Goal: Task Accomplishment & Management: Manage account settings

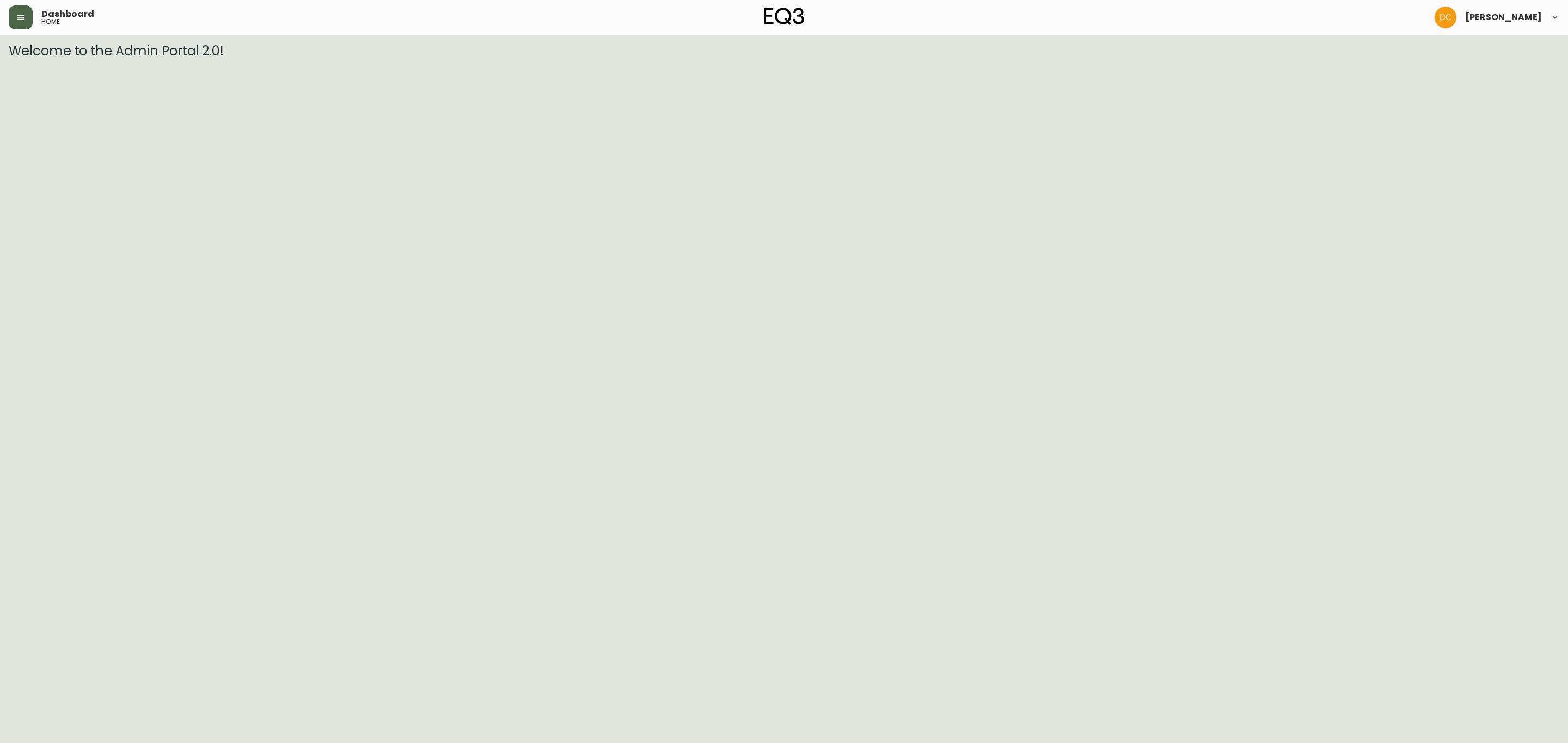
click at [17, 28] on button "button" at bounding box center [21, 18] width 24 height 24
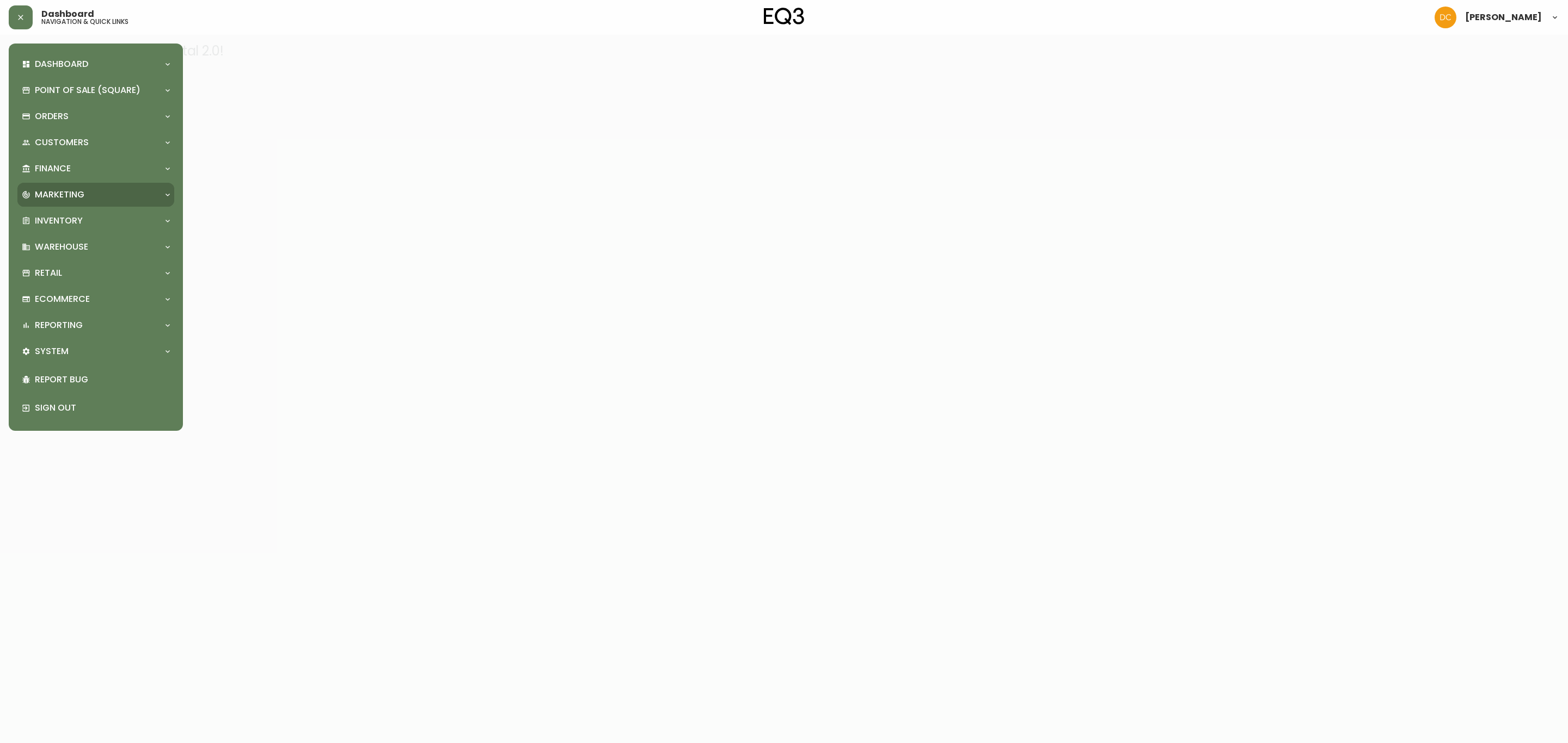
click at [82, 185] on div "Marketing" at bounding box center [96, 195] width 157 height 24
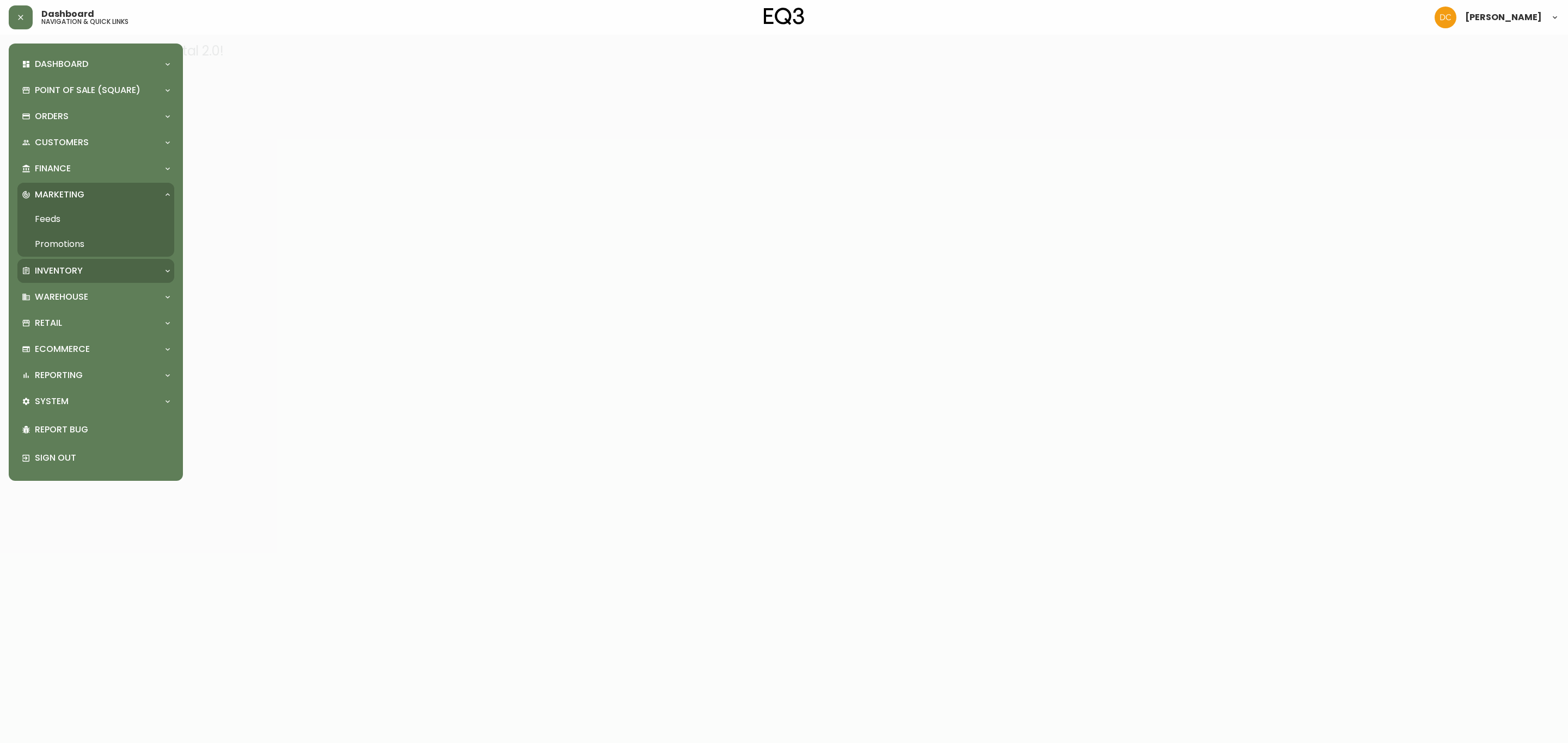
click at [88, 265] on div "Inventory" at bounding box center [90, 270] width 137 height 12
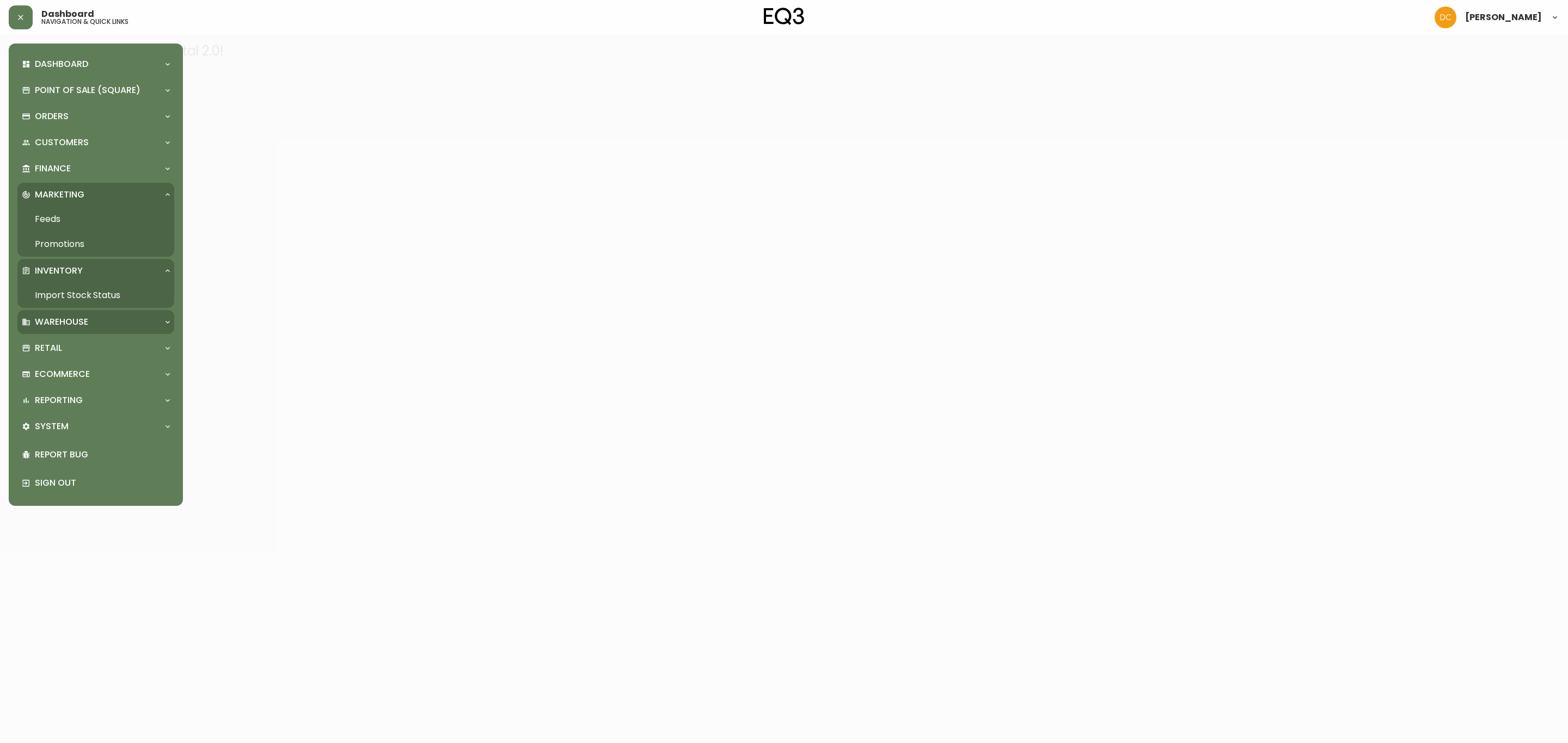
click at [100, 319] on div "Warehouse" at bounding box center [90, 322] width 137 height 12
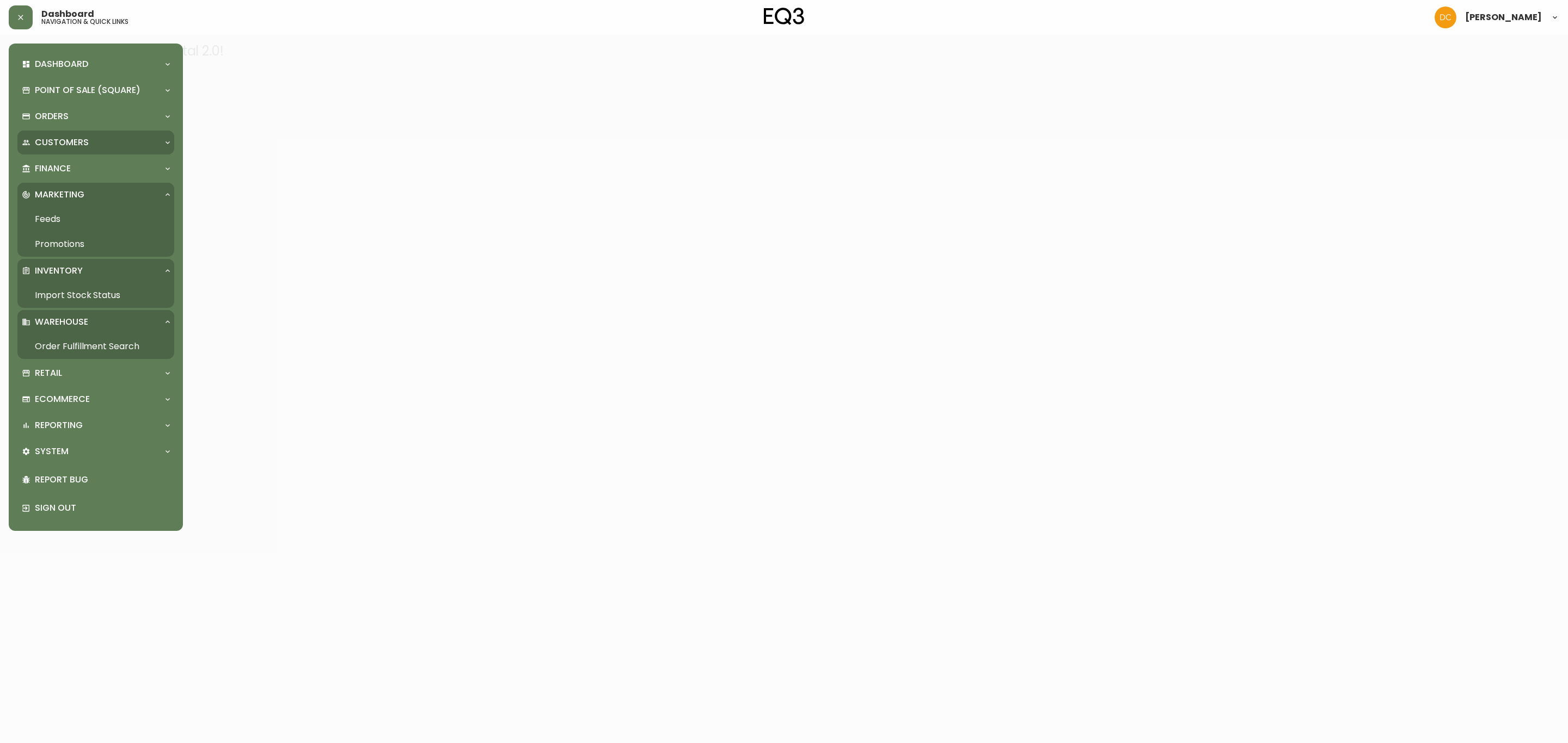
click at [94, 142] on div "Customers" at bounding box center [90, 142] width 137 height 12
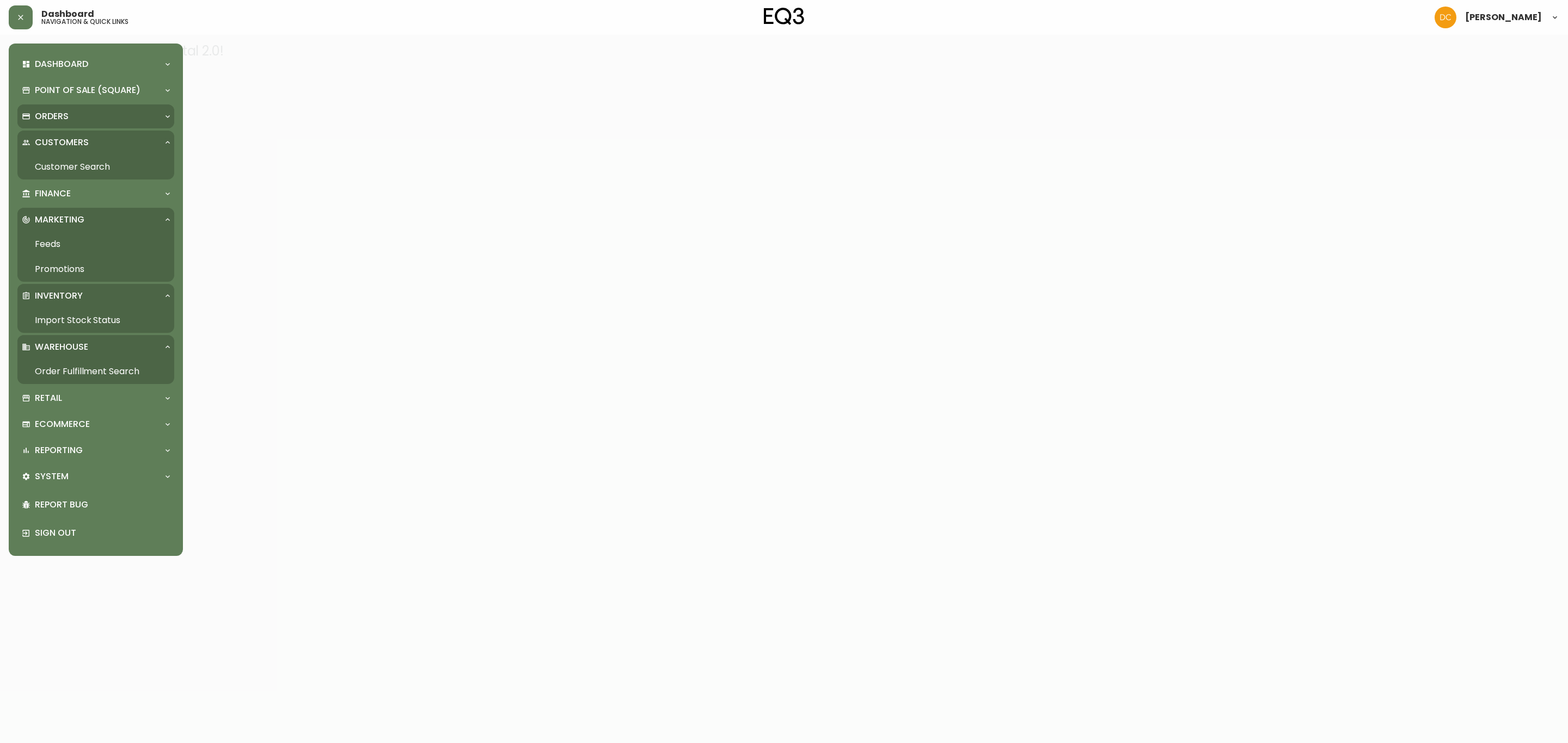
click at [90, 119] on div "Orders" at bounding box center [90, 116] width 137 height 12
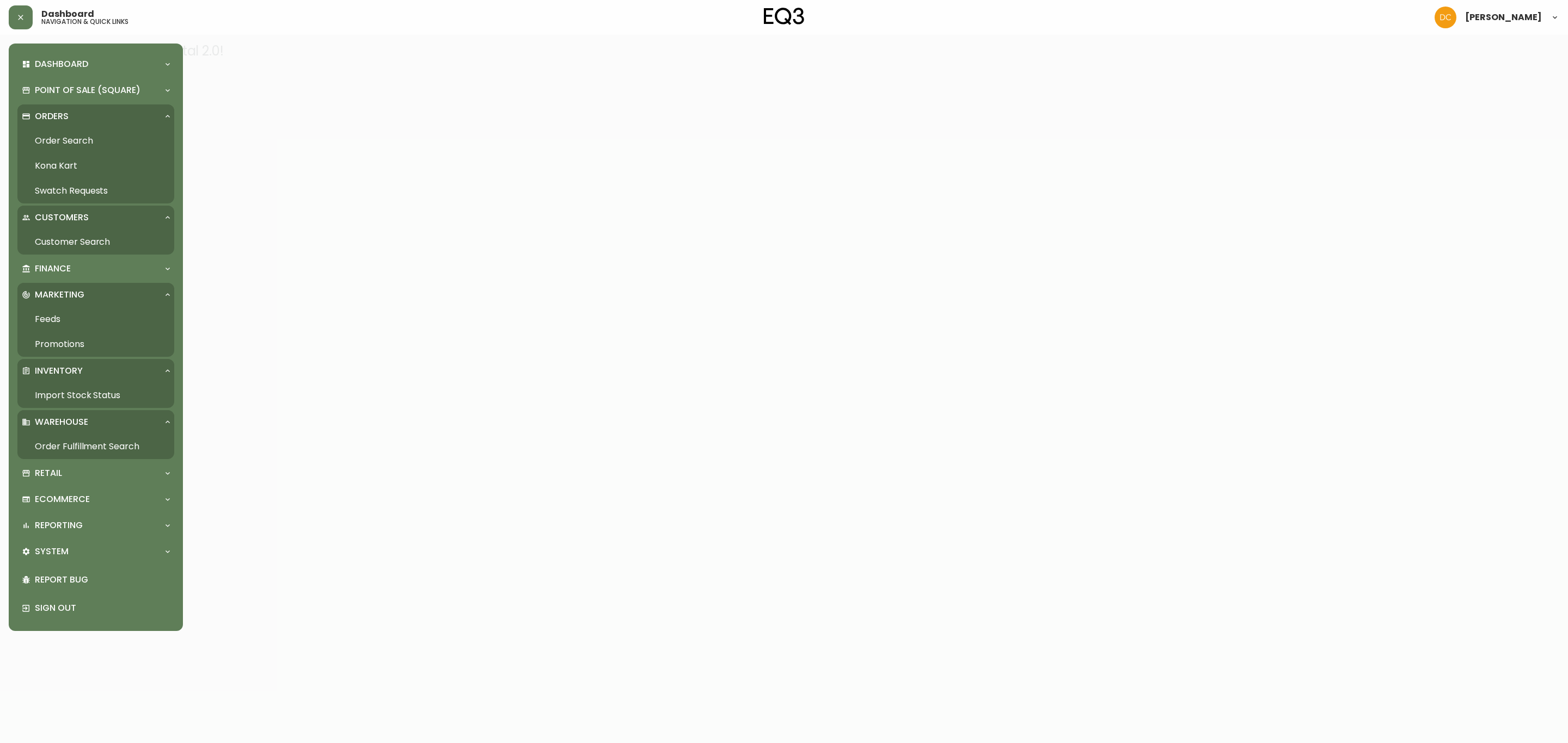
click at [87, 185] on link "Swatch Requests" at bounding box center [96, 191] width 157 height 25
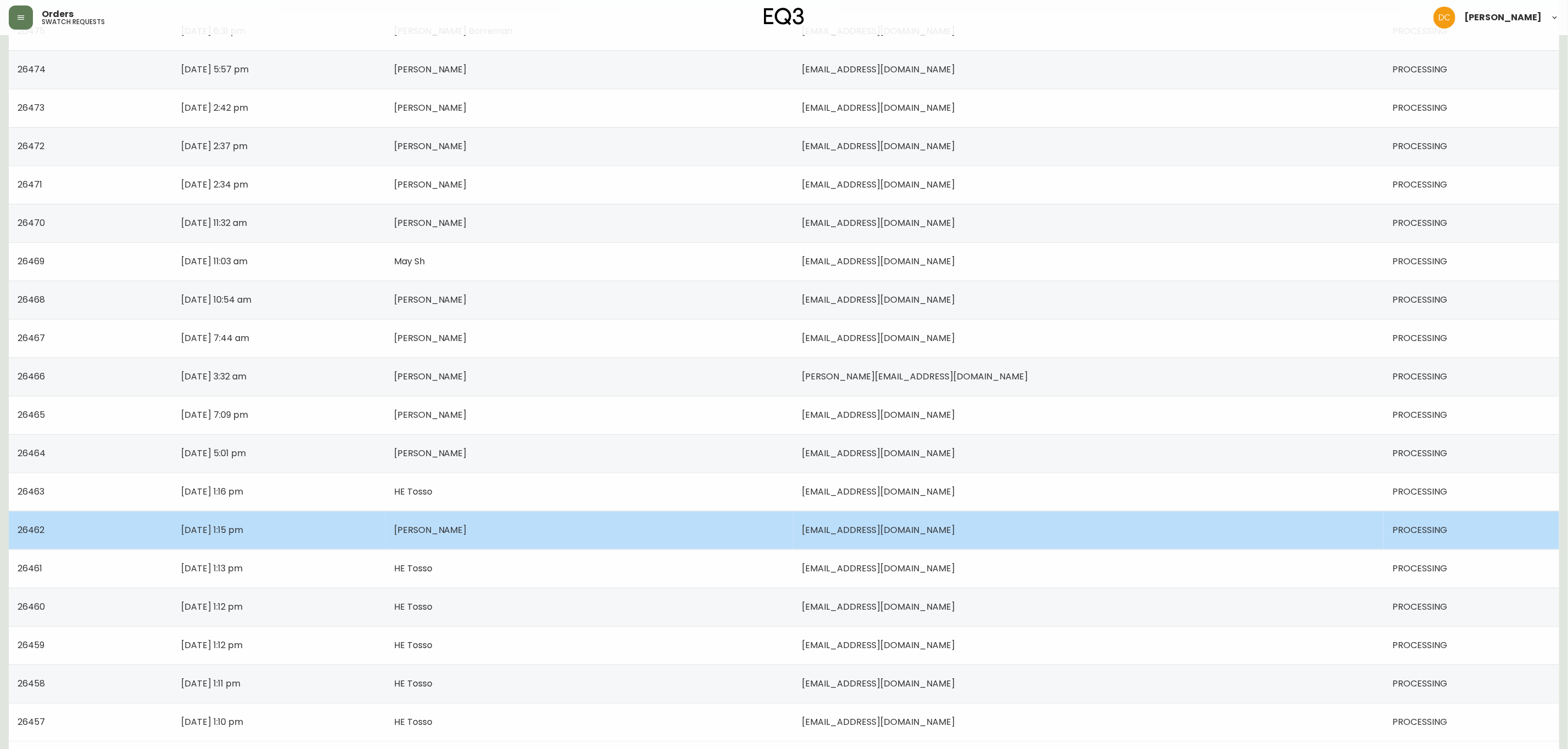
scroll to position [458, 0]
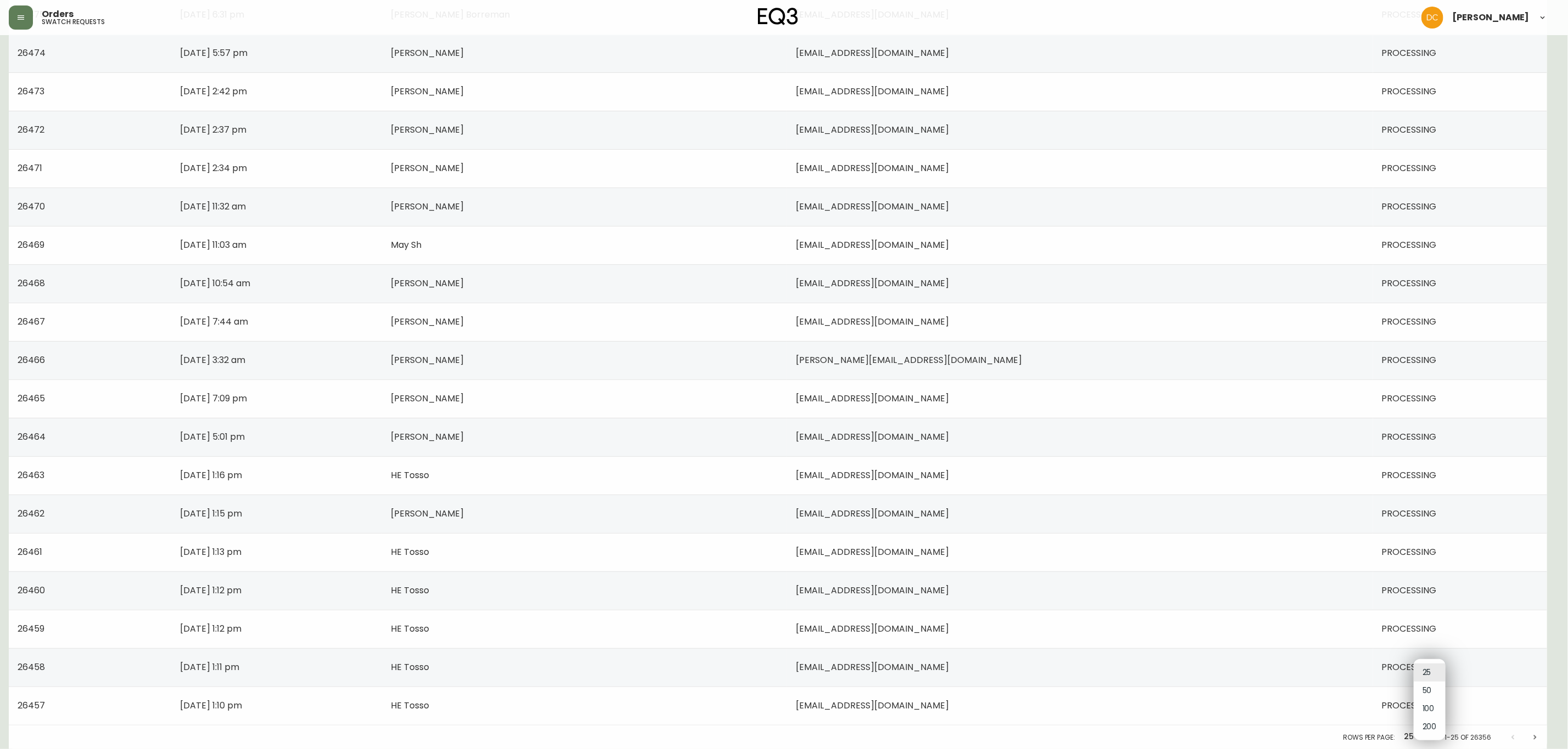
click at [1436, 734] on body "Orders swatch requests [PERSON_NAME] Swatch Requests Status From Date To Date O…" at bounding box center [784, 146] width 1568 height 1208
click at [1428, 699] on li "50" at bounding box center [1429, 691] width 32 height 18
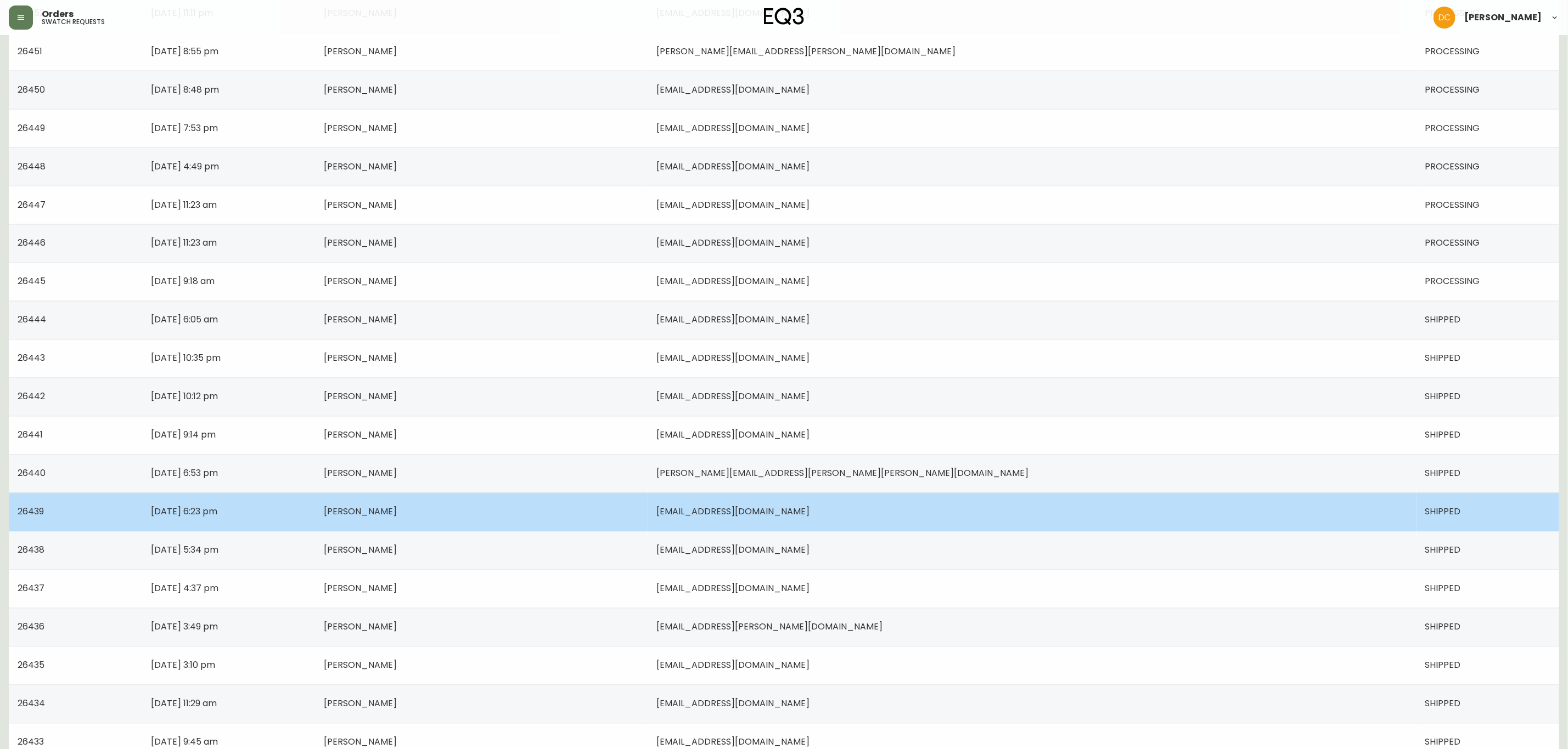
scroll to position [1417, 0]
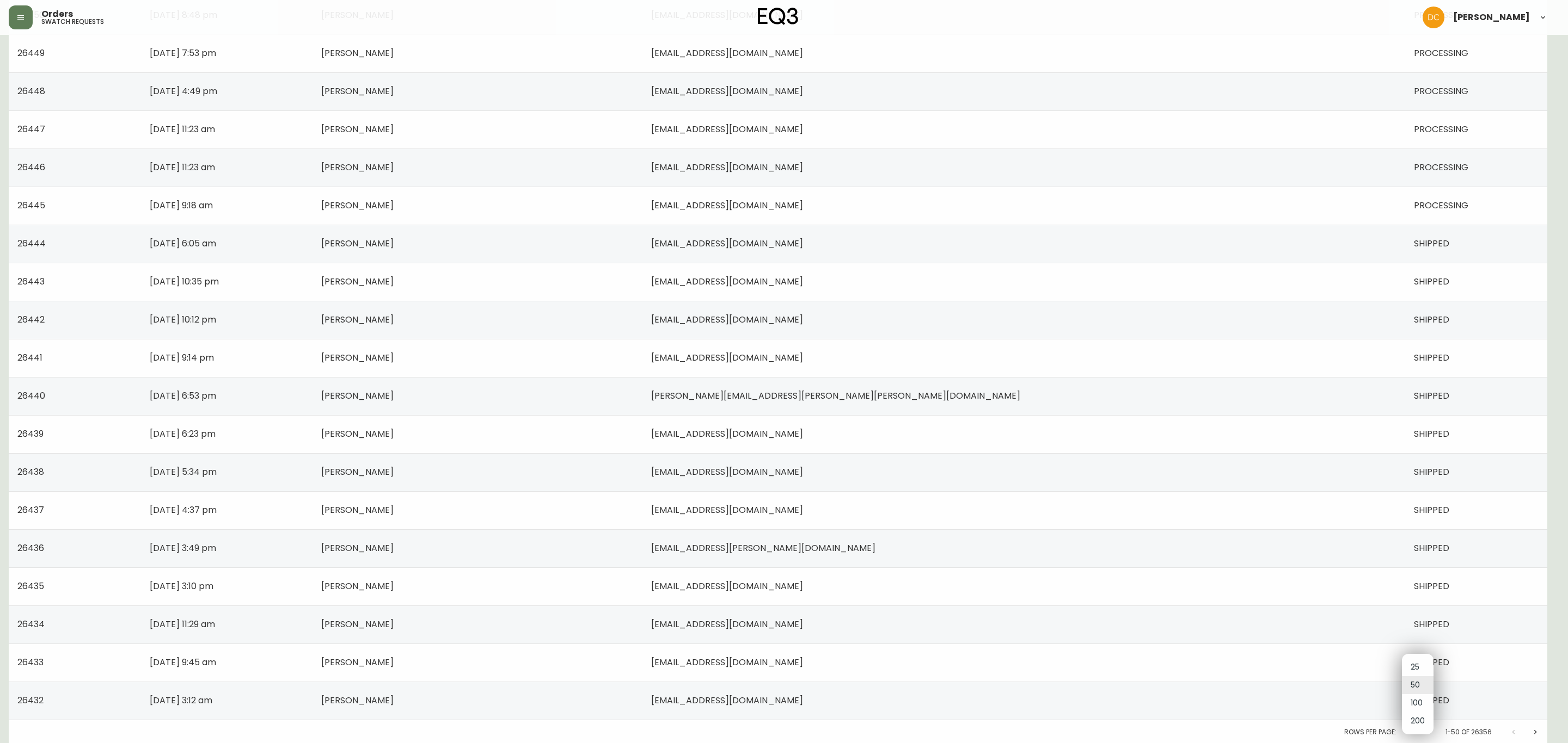
click at [1418, 704] on li "100" at bounding box center [1417, 703] width 31 height 18
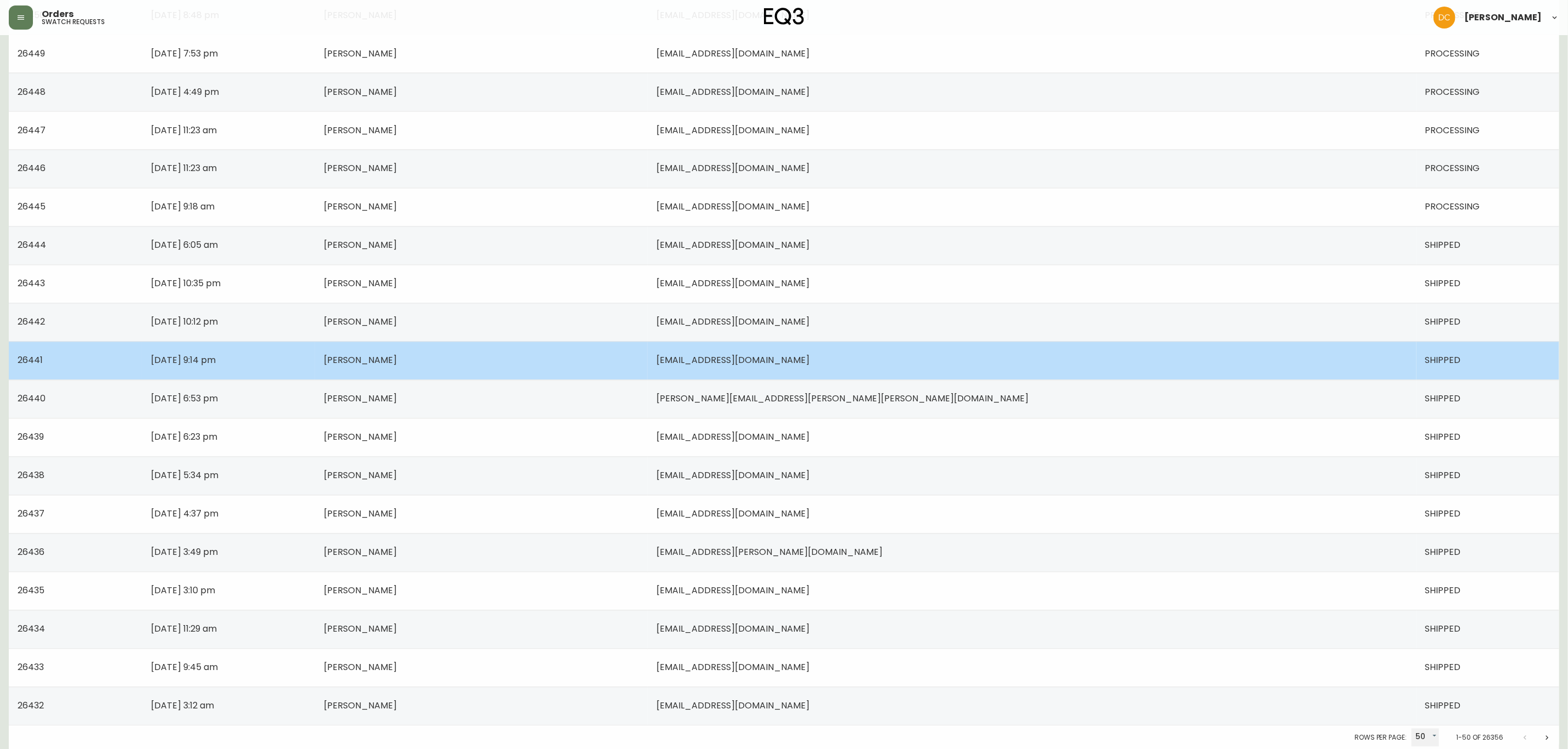
type input "100"
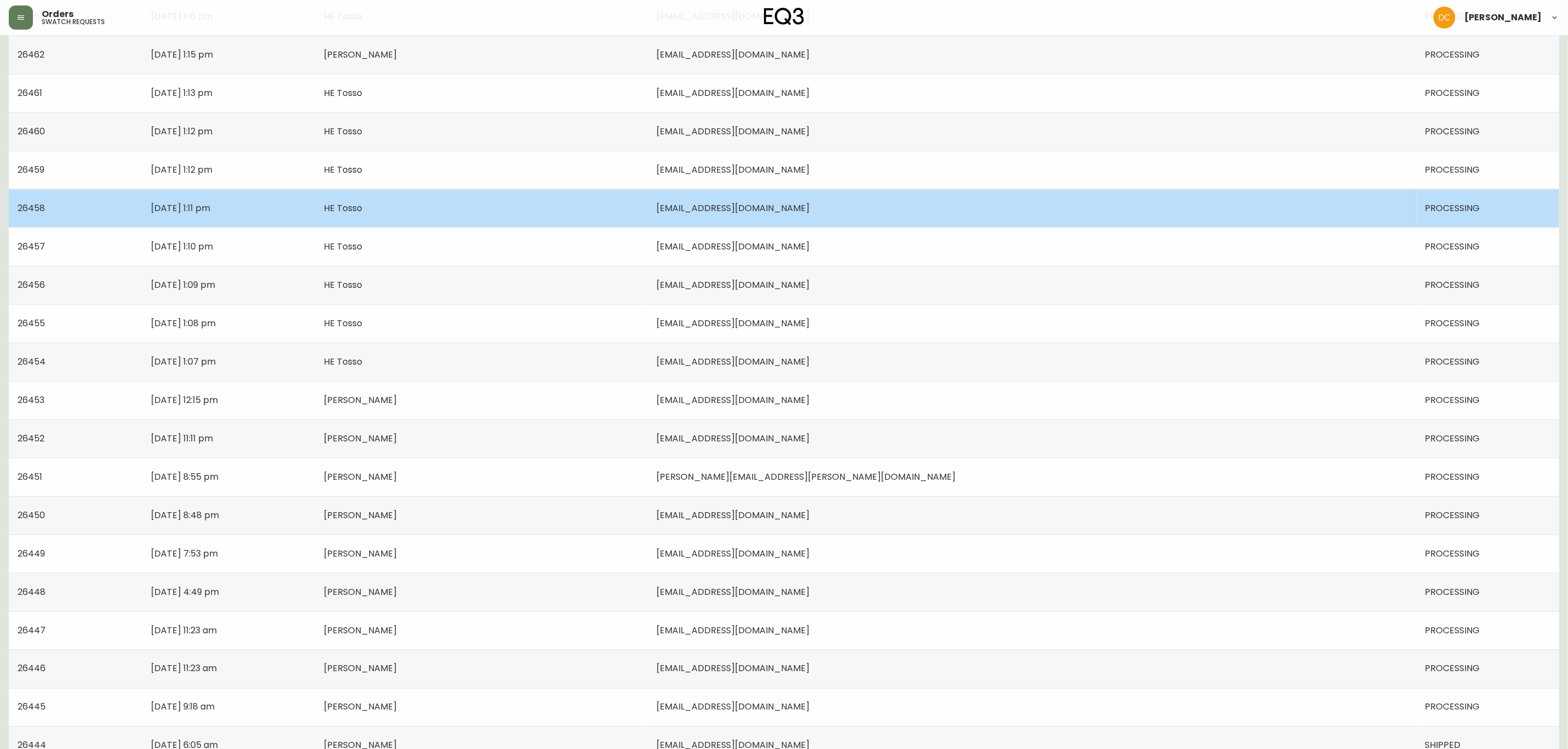
scroll to position [741, 0]
